Goal: Task Accomplishment & Management: Complete application form

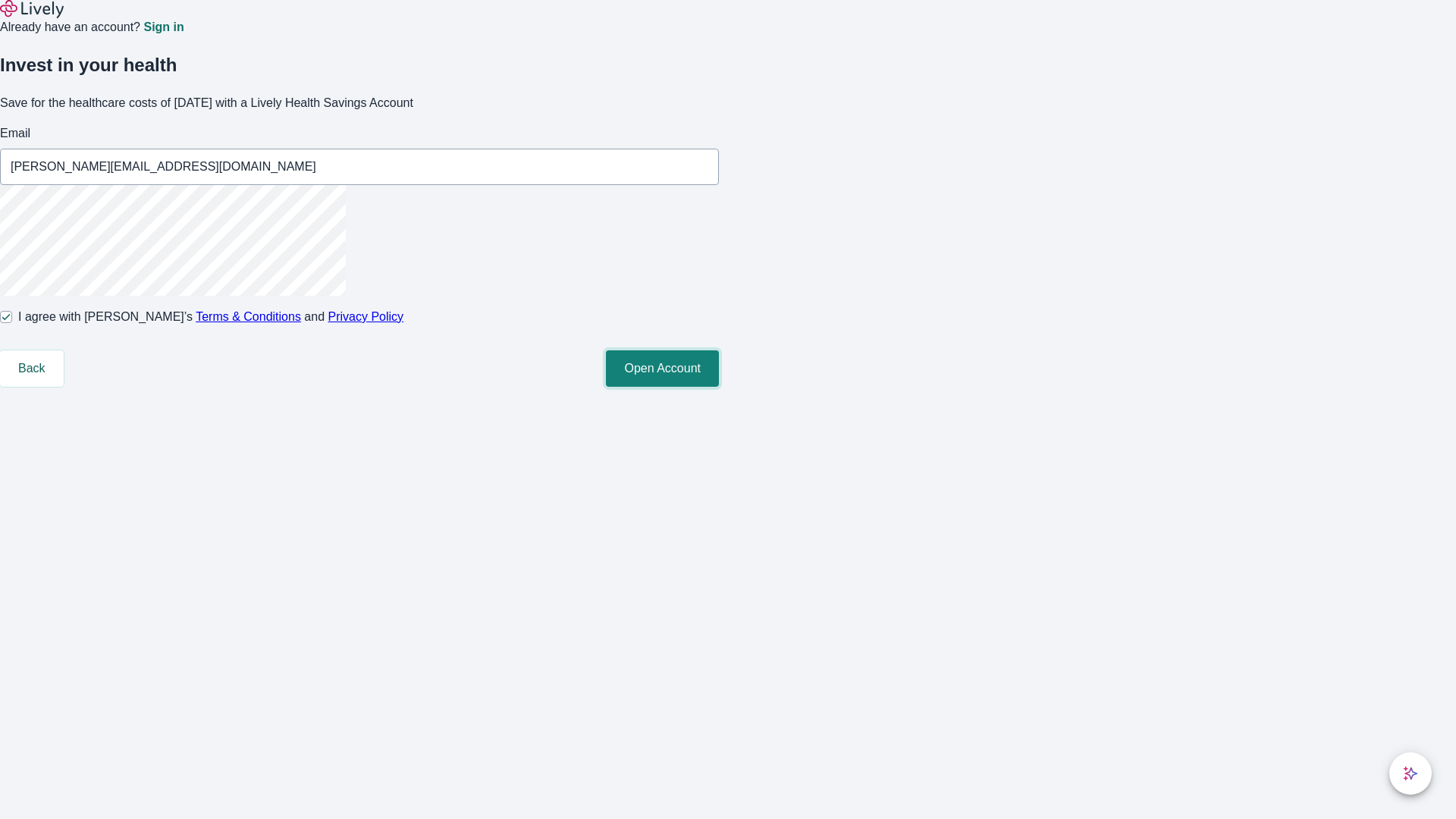
click at [719, 387] on button "Open Account" at bounding box center [662, 369] width 113 height 37
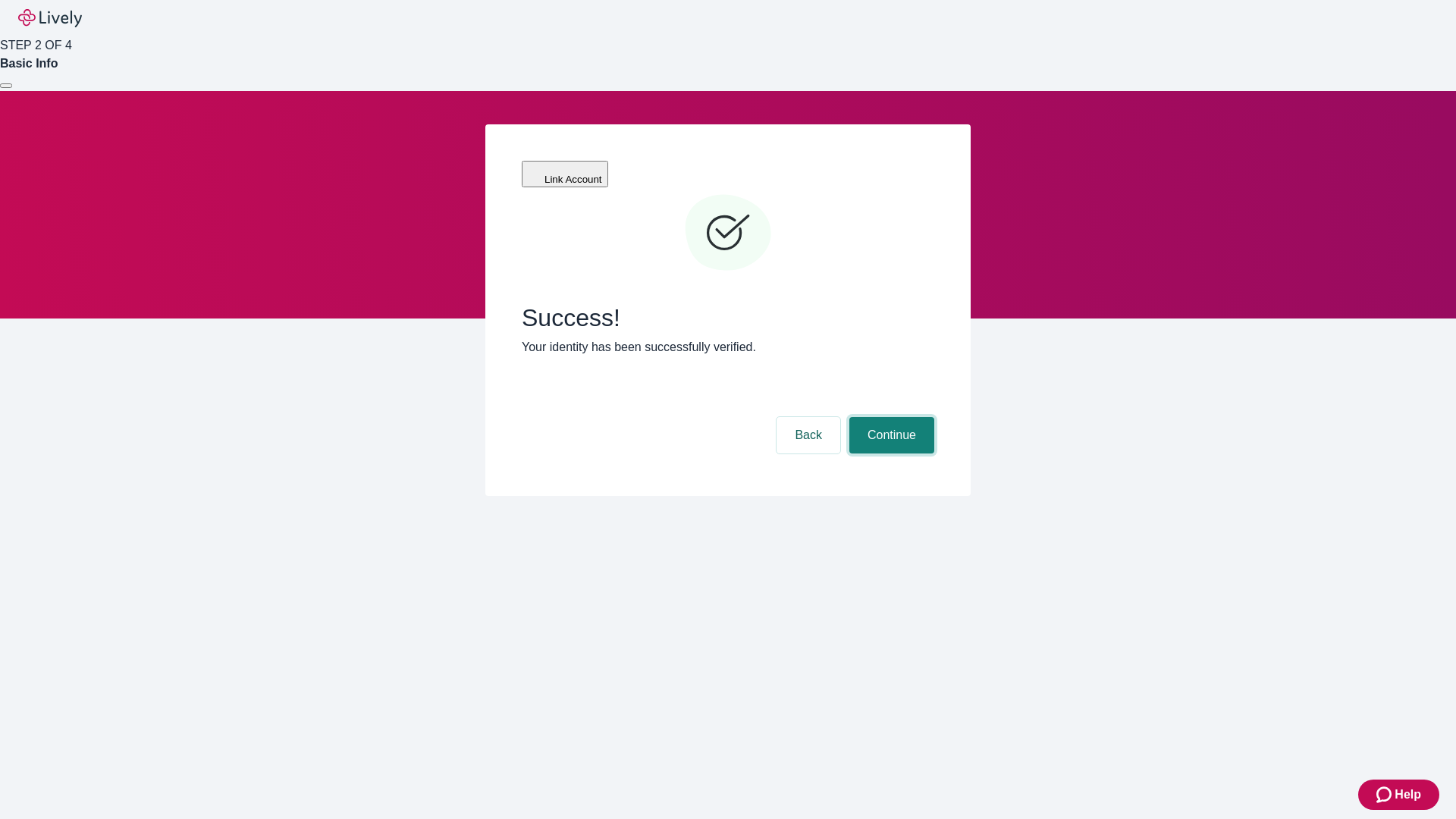
click at [889, 417] on button "Continue" at bounding box center [891, 435] width 85 height 37
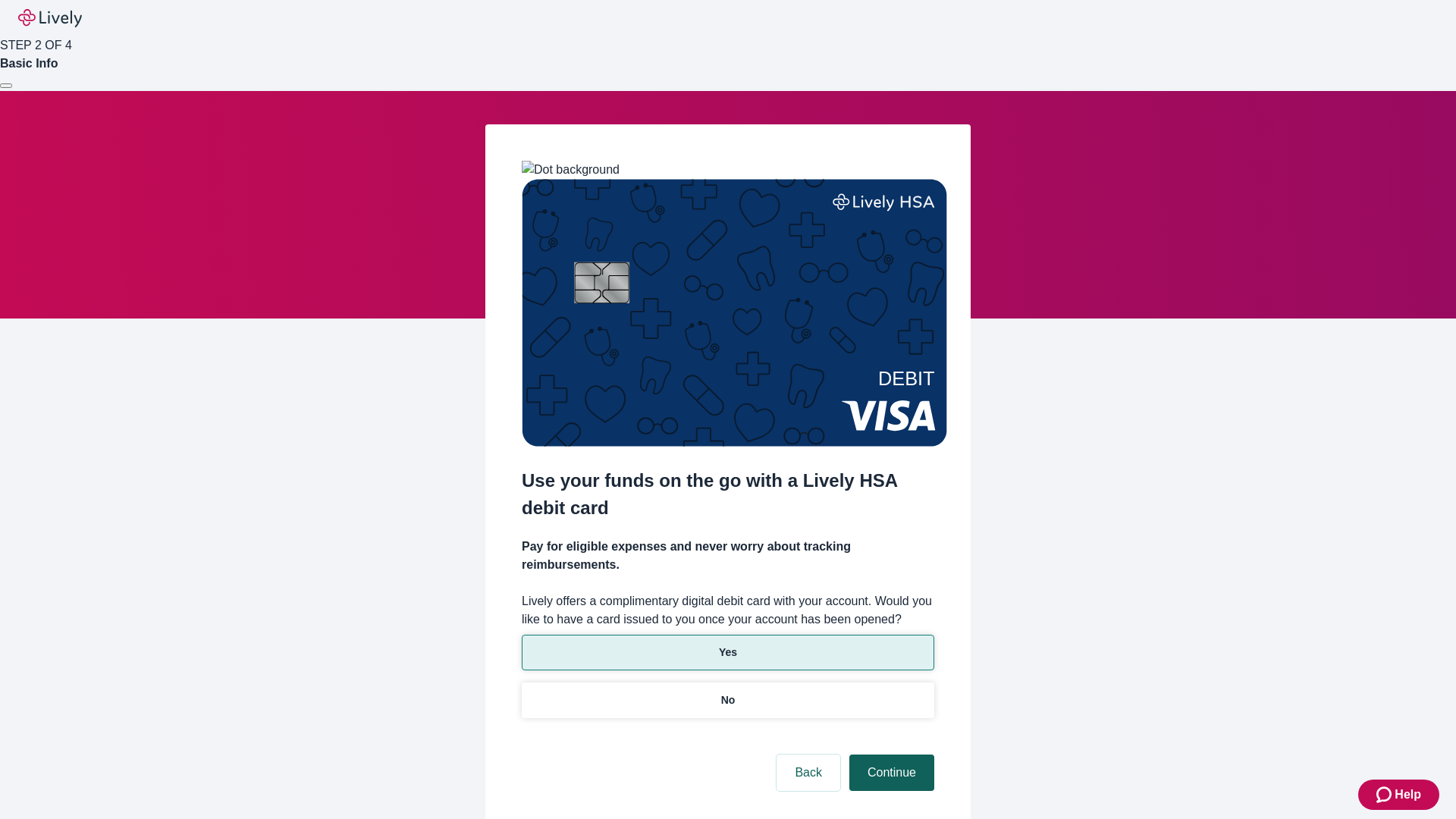
click at [727, 692] on p "No" at bounding box center [728, 700] width 15 height 16
click at [889, 754] on button "Continue" at bounding box center [891, 772] width 85 height 37
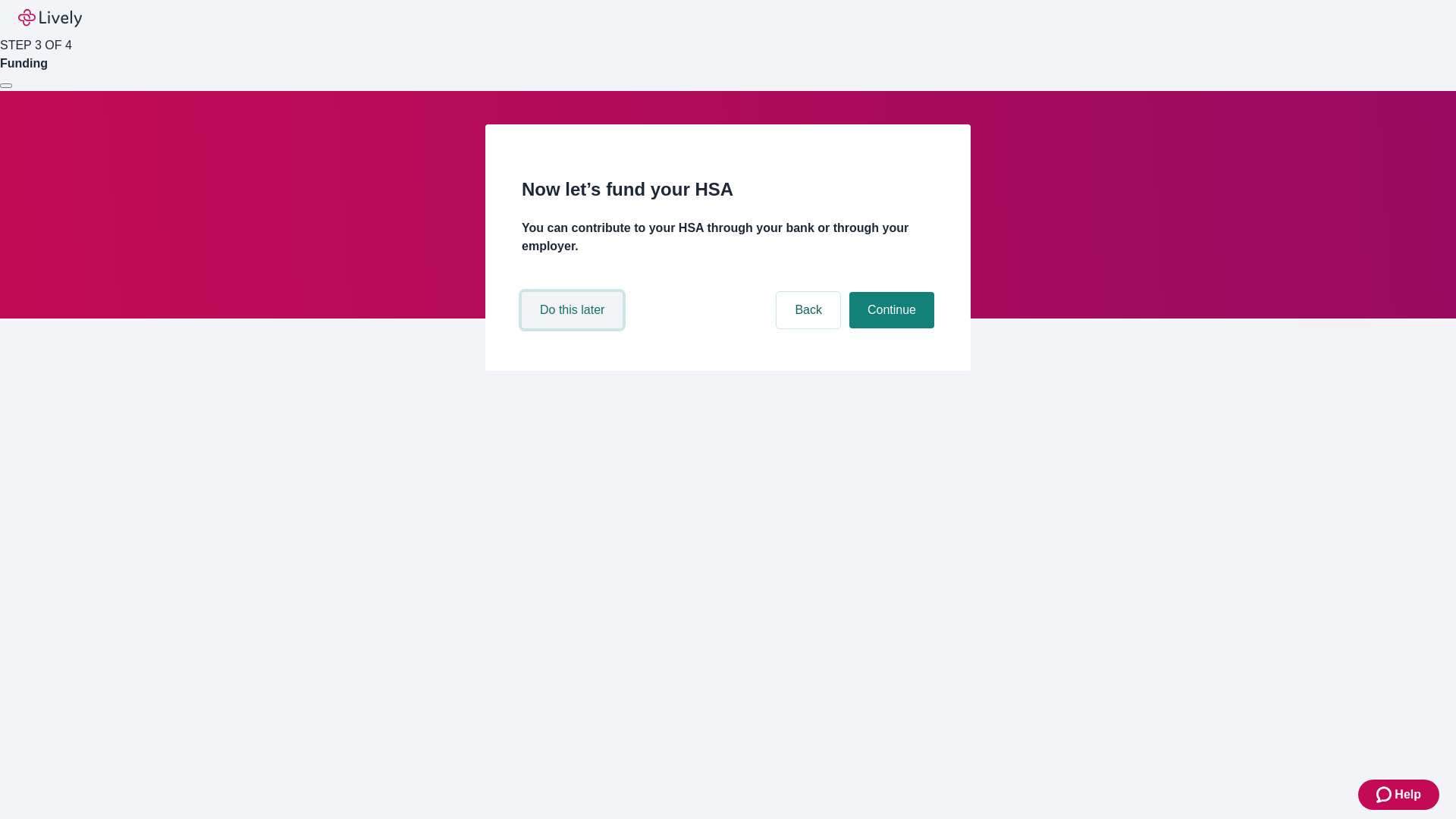
click at [574, 328] on button "Do this later" at bounding box center [572, 310] width 101 height 37
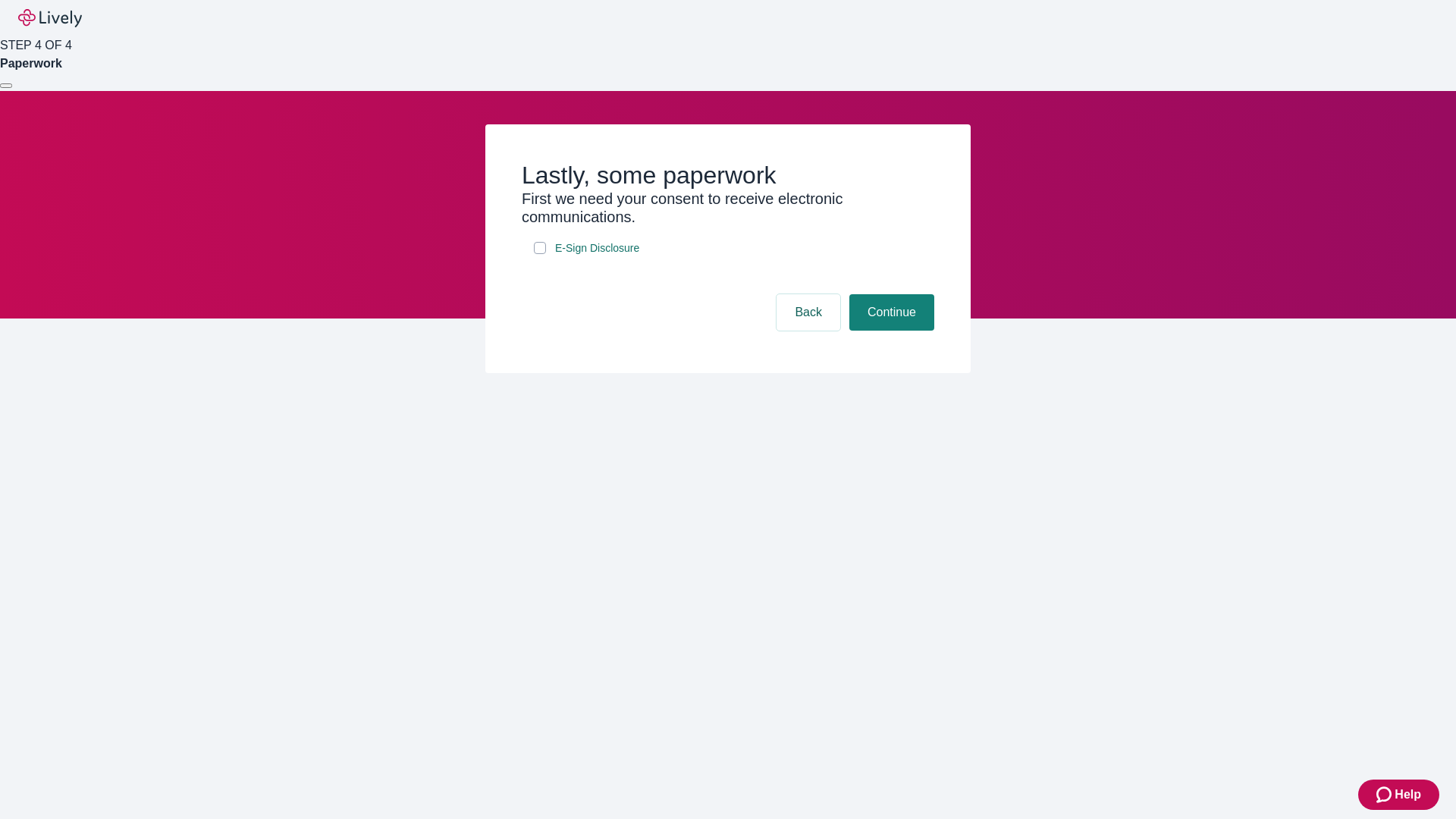
click at [539, 254] on input "E-Sign Disclosure" at bounding box center [540, 248] width 12 height 12
checkbox input "true"
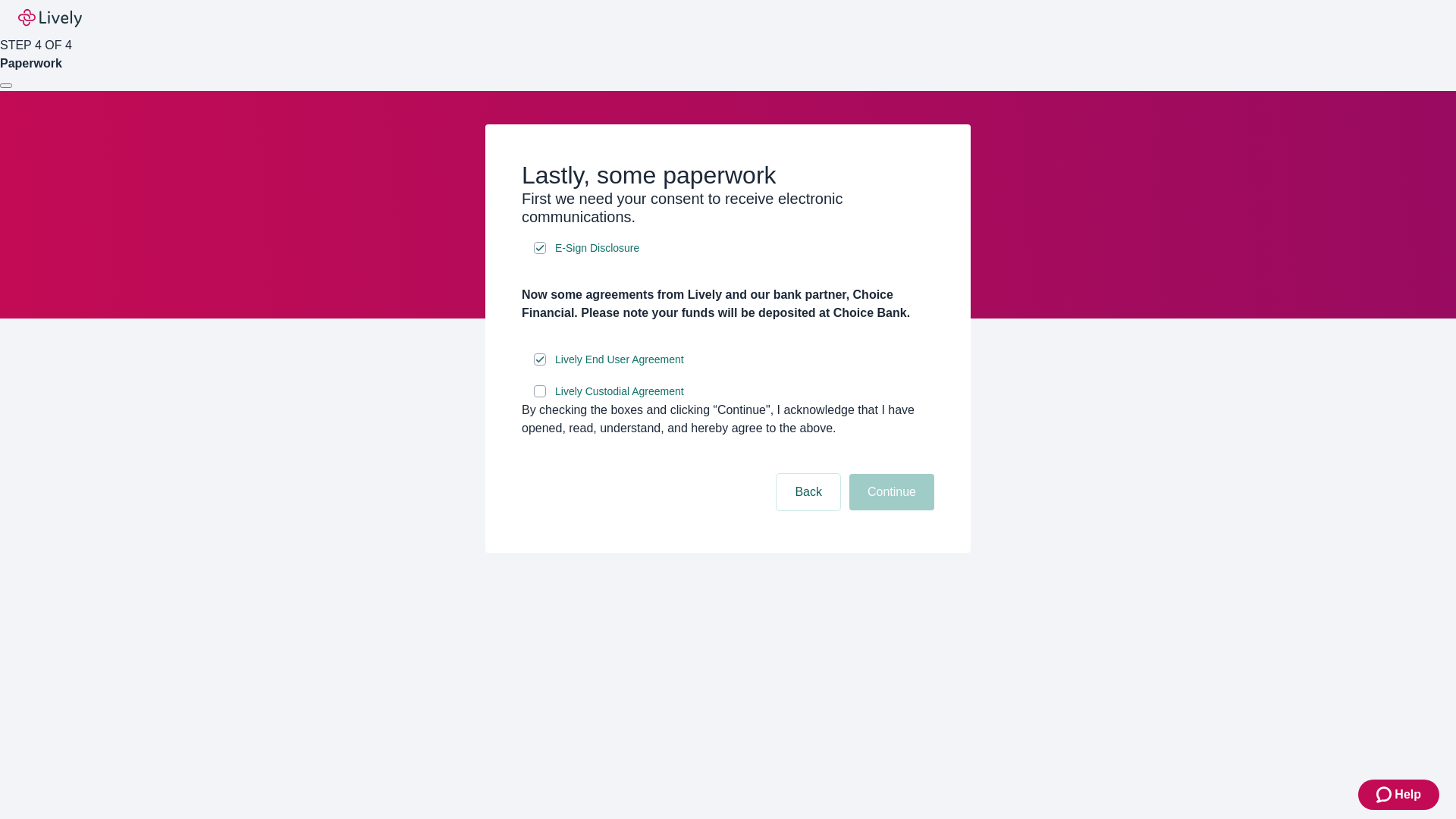
click at [539, 397] on input "Lively Custodial Agreement" at bounding box center [540, 391] width 12 height 12
checkbox input "true"
click at [889, 510] on button "Continue" at bounding box center [891, 492] width 85 height 37
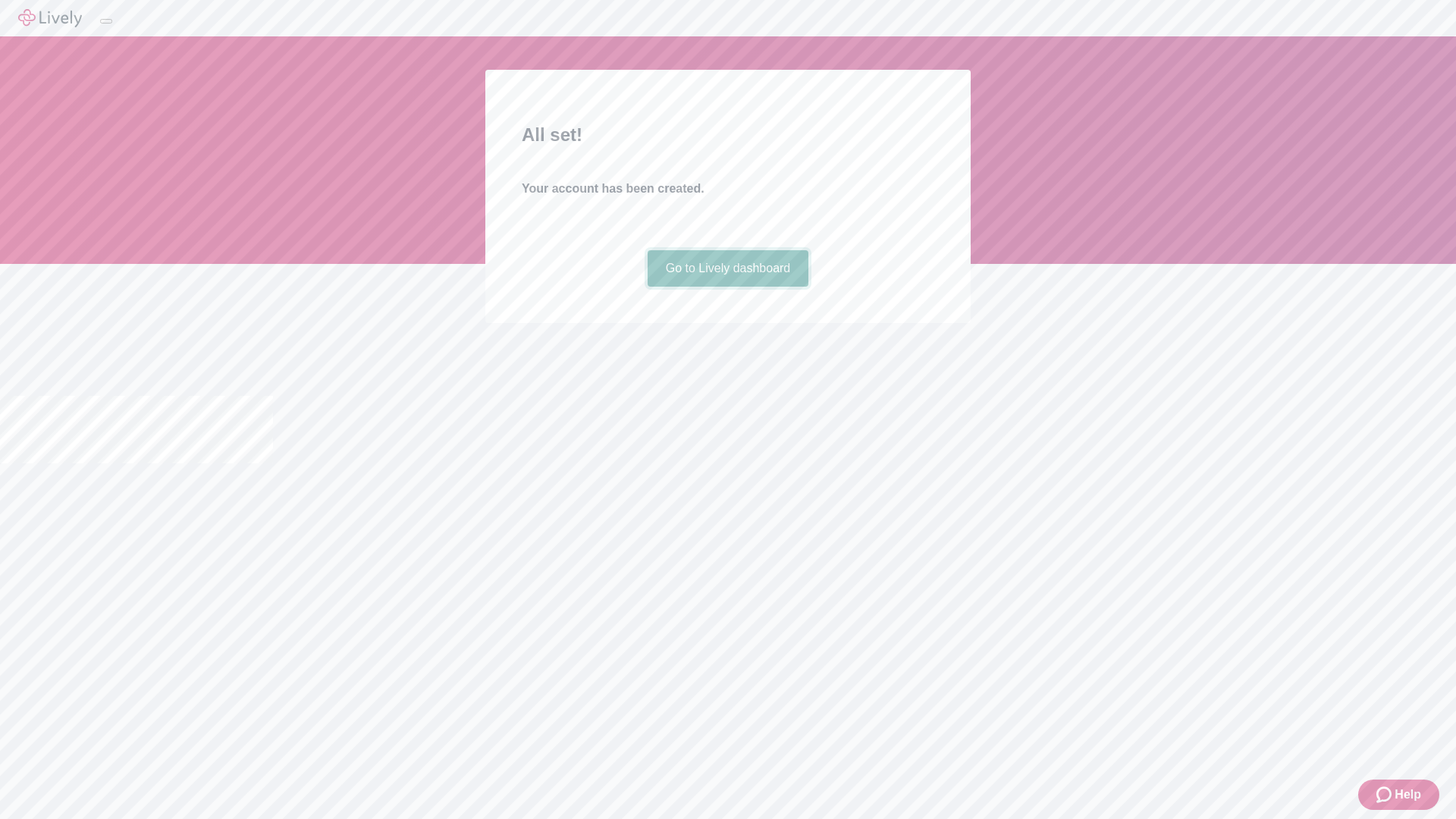
click at [727, 287] on link "Go to Lively dashboard" at bounding box center [728, 268] width 162 height 37
